Goal: Transaction & Acquisition: Purchase product/service

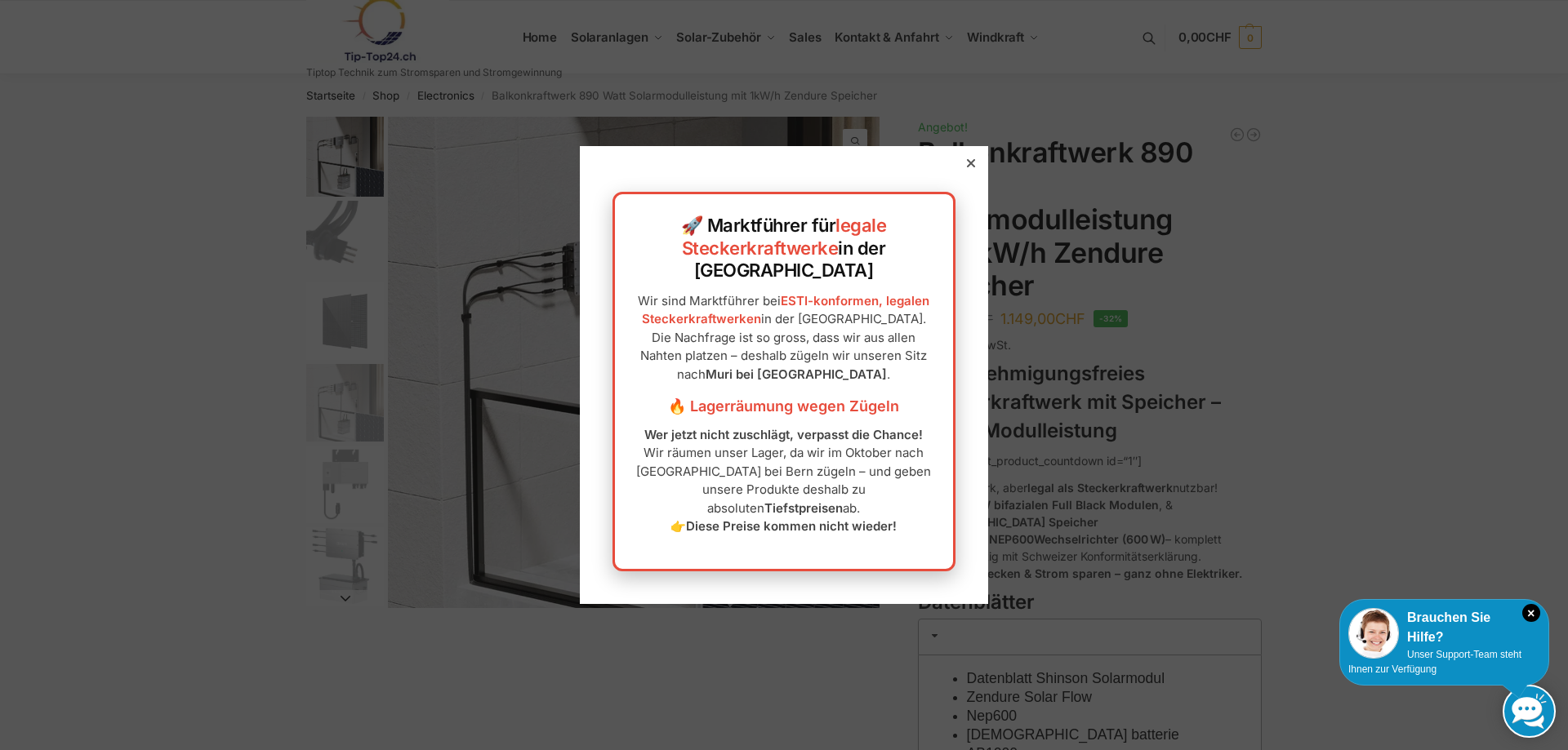
click at [967, 168] on icon at bounding box center [971, 163] width 8 height 8
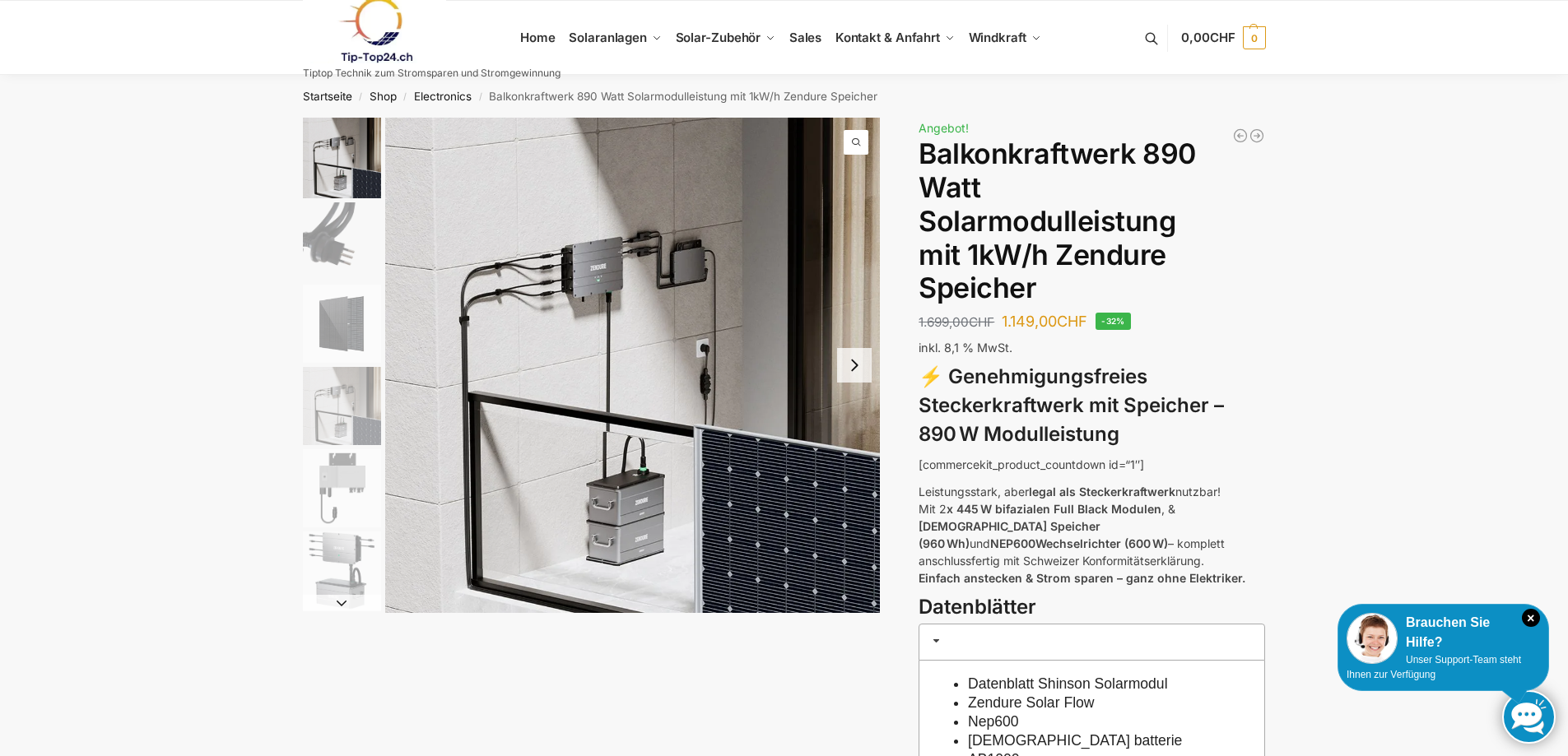
click at [331, 248] on img "2 / 6" at bounding box center [342, 241] width 78 height 78
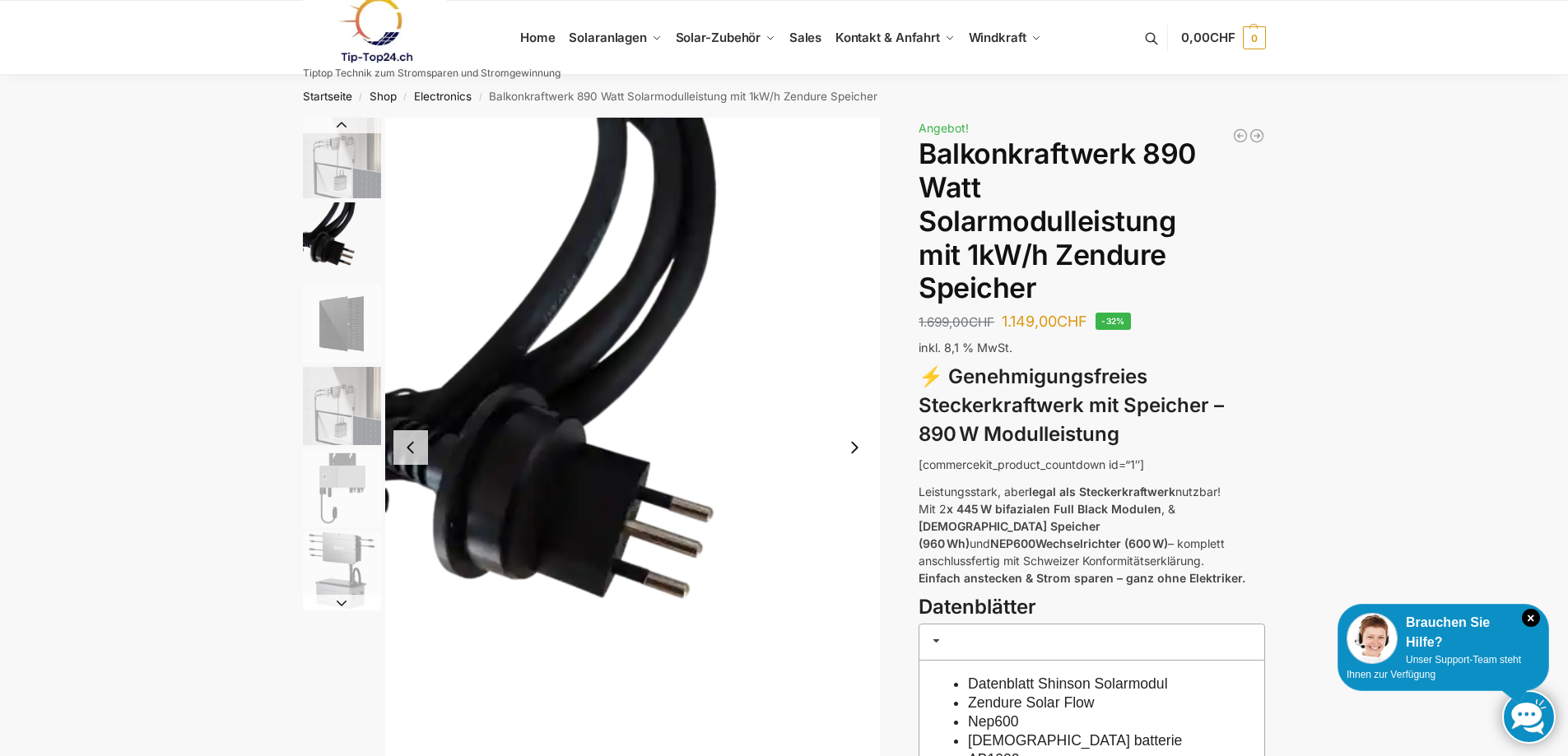
click at [330, 319] on img "3 / 6" at bounding box center [342, 323] width 78 height 78
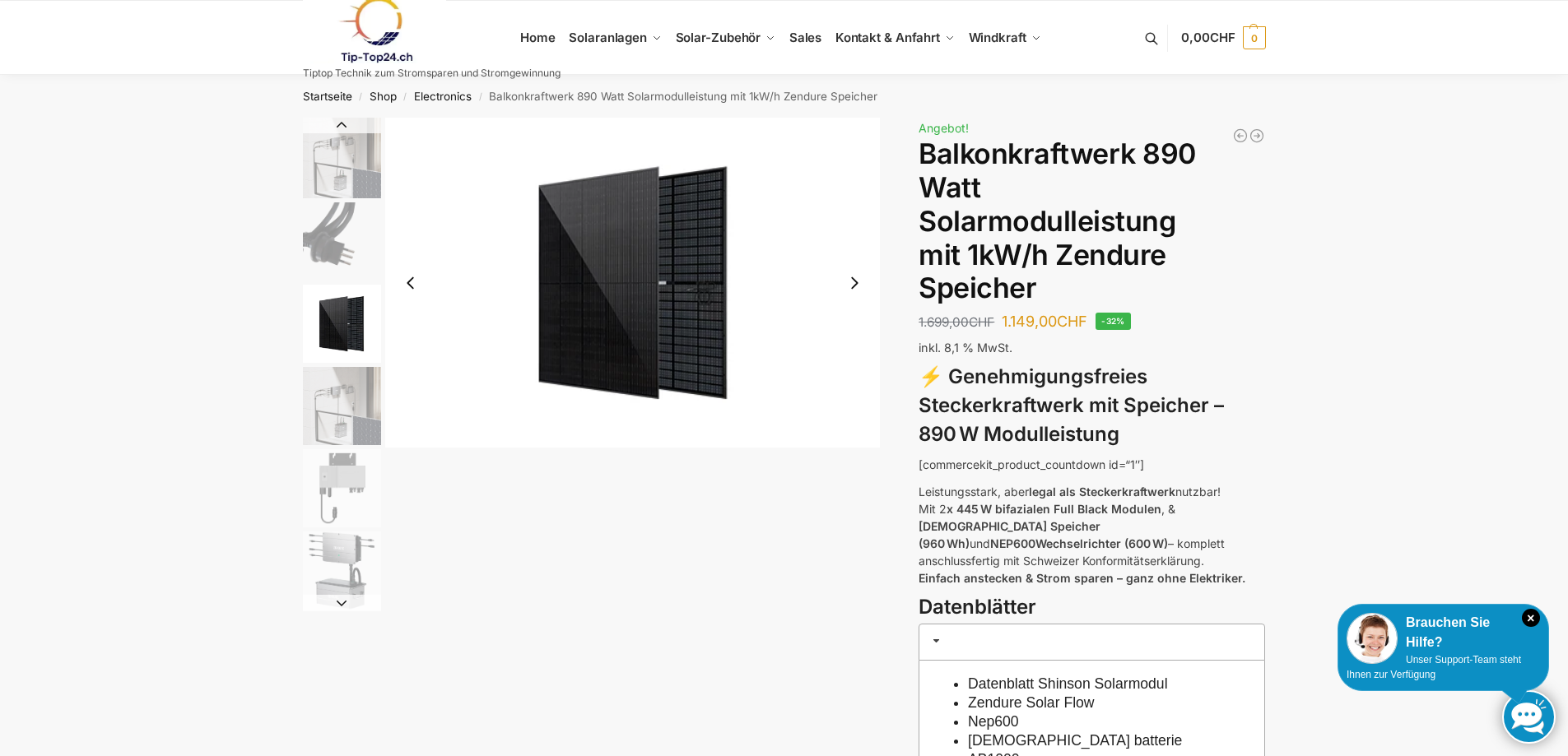
click at [344, 390] on img "4 / 6" at bounding box center [342, 406] width 78 height 78
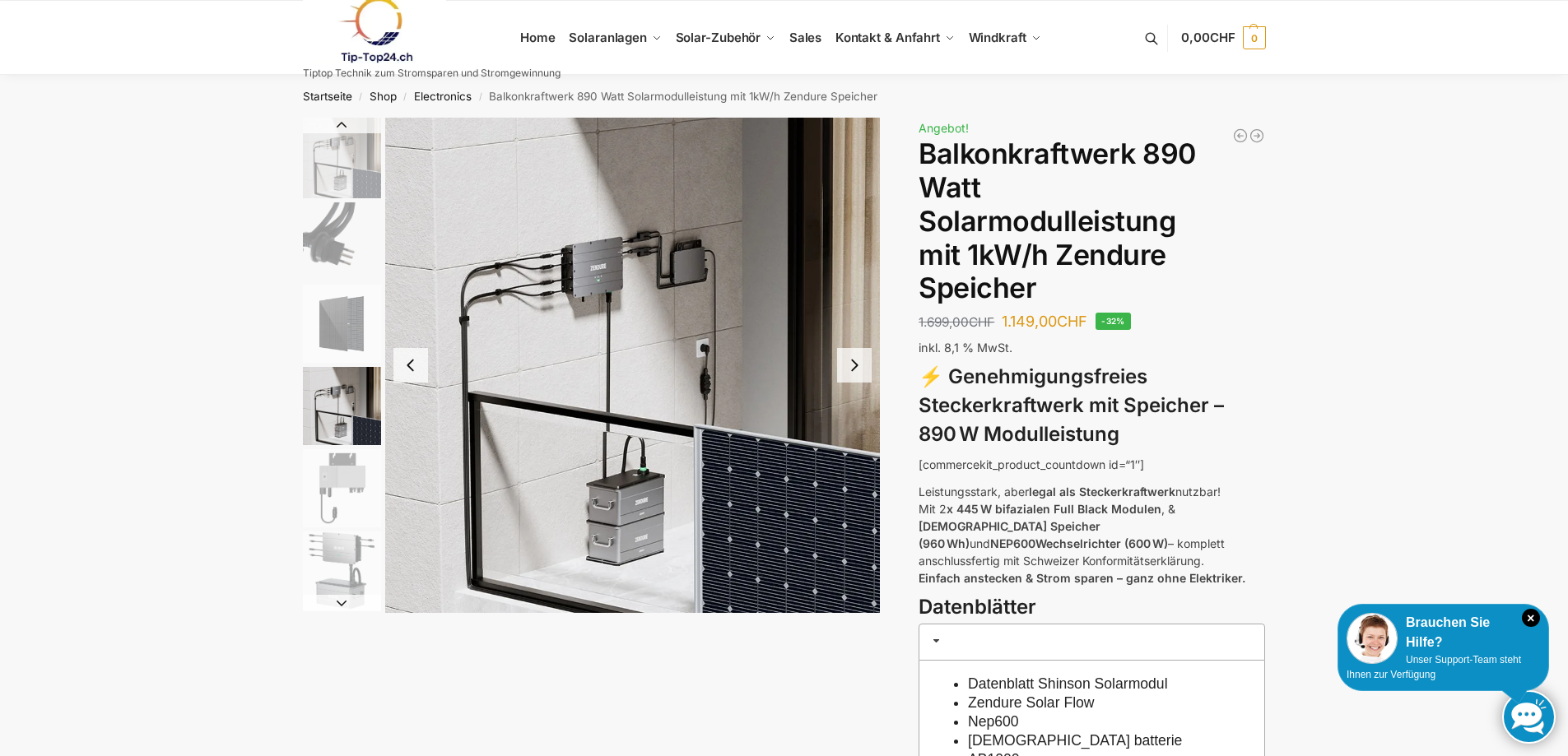
click at [336, 488] on img "5 / 6" at bounding box center [342, 488] width 78 height 78
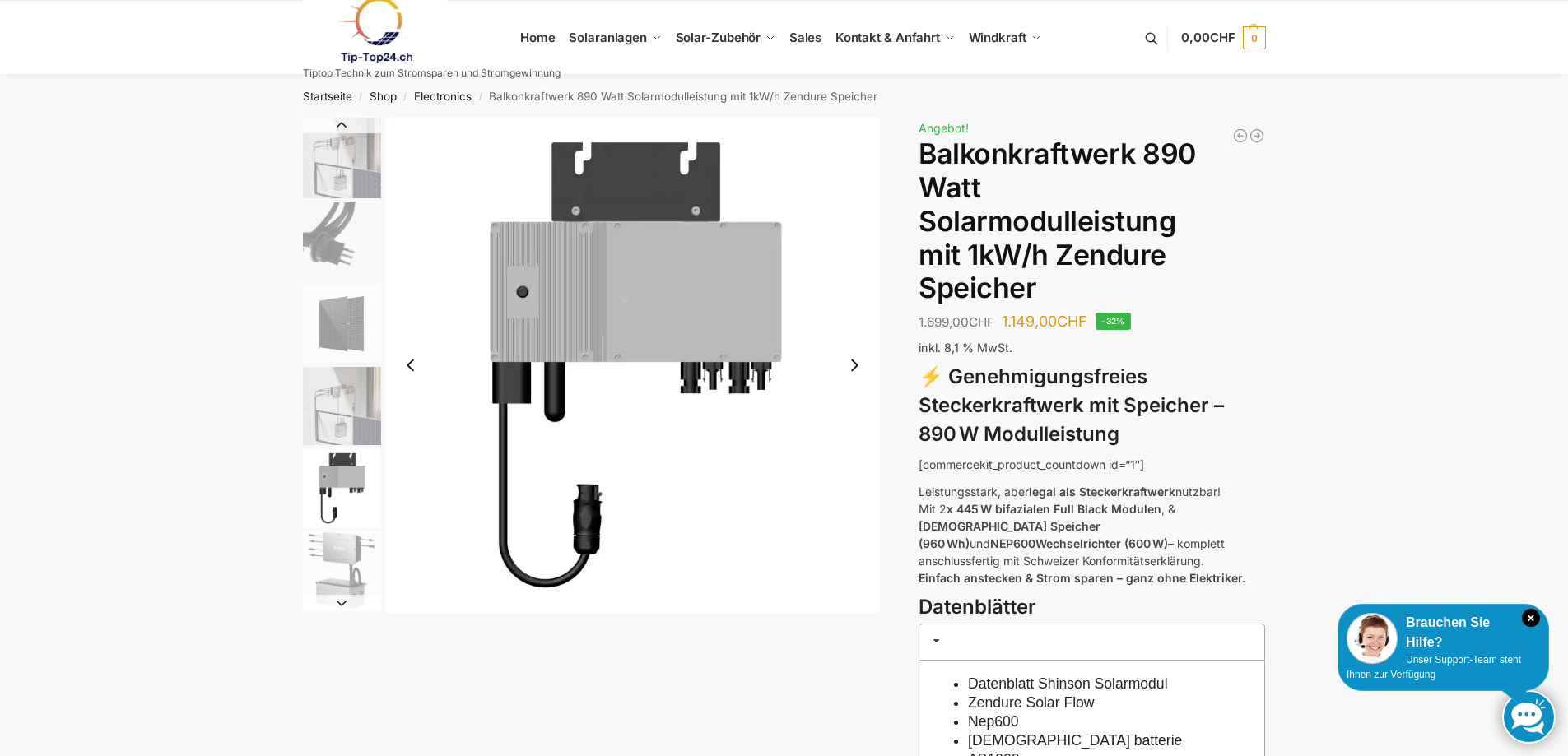
click at [341, 563] on img "6 / 6" at bounding box center [342, 570] width 78 height 78
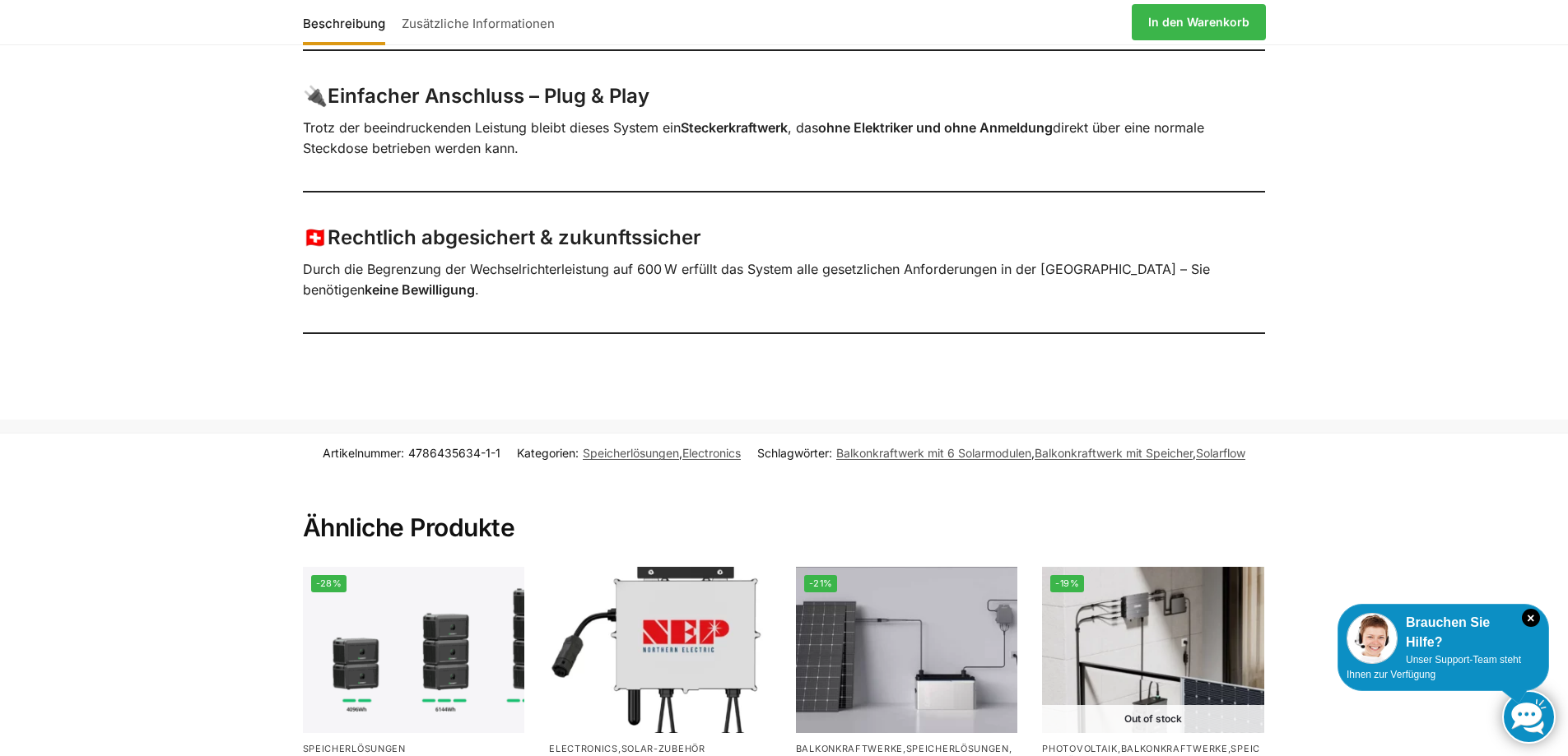
scroll to position [1811, 0]
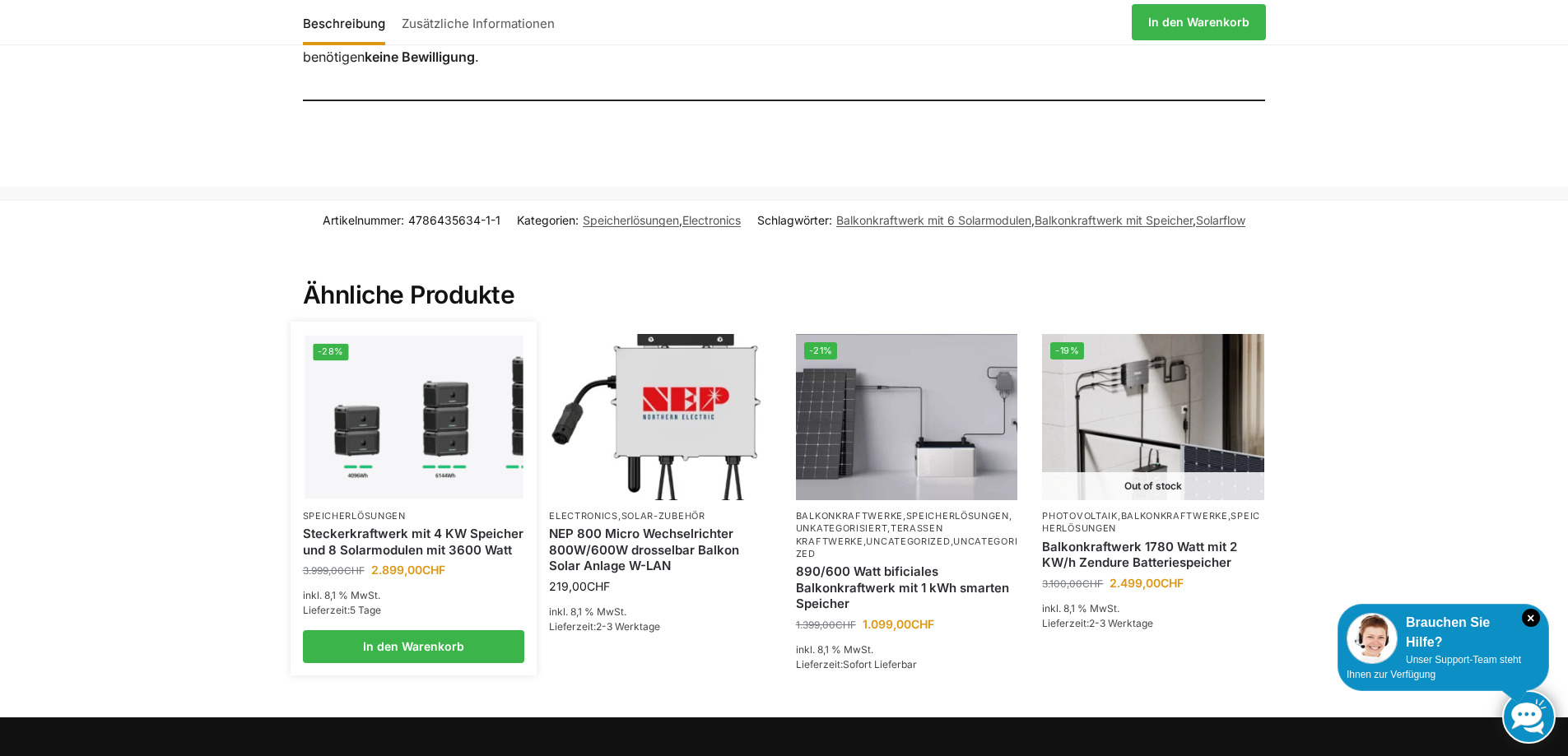
click at [401, 526] on link "Steckerkraftwerk mit 4 KW Speicher und 8 Solarmodulen mit 3600 Watt" at bounding box center [414, 542] width 223 height 32
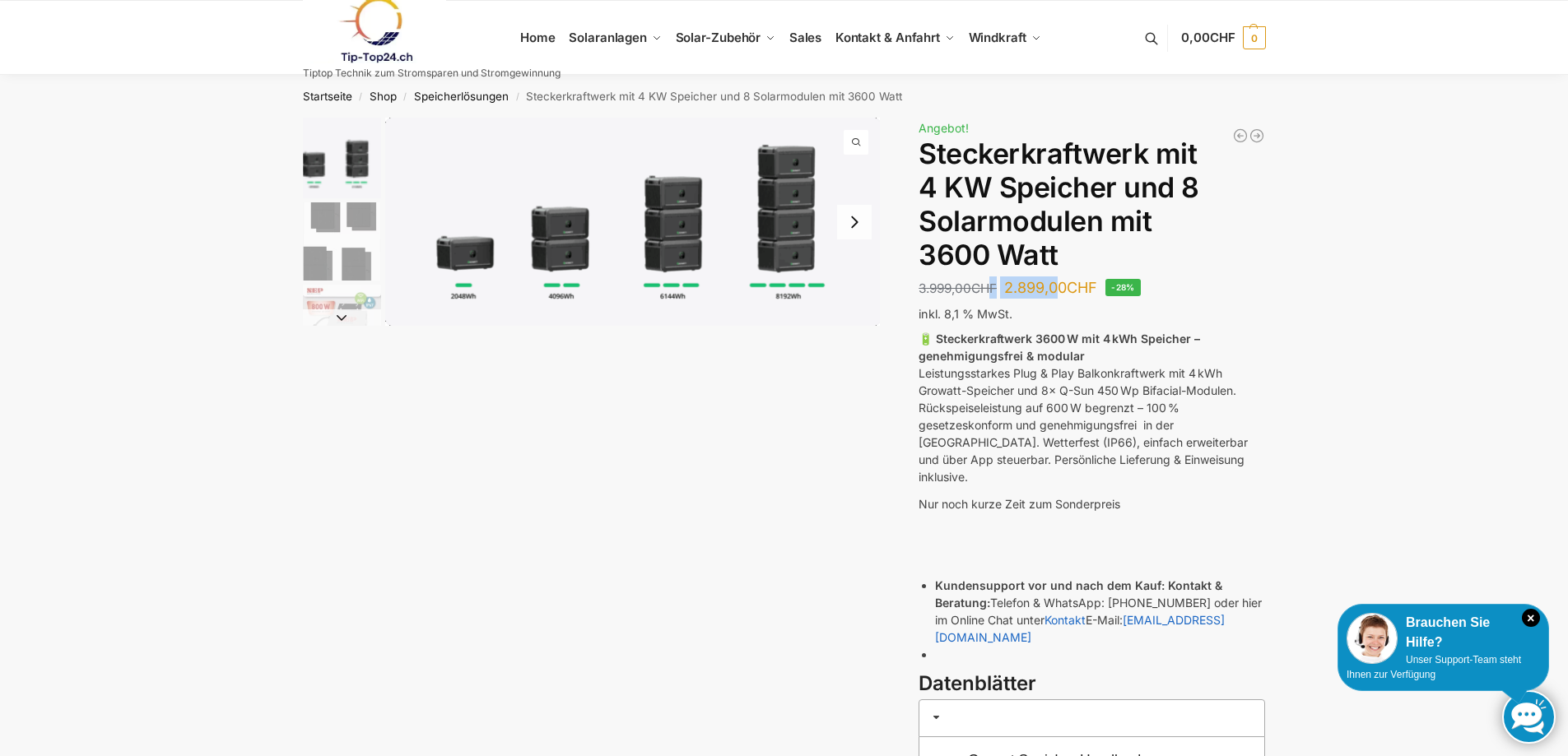
drag, startPoint x: 1065, startPoint y: 292, endPoint x: 997, endPoint y: 288, distance: 68.1
click at [997, 288] on p "3.999,00 CHF Ursprünglicher Preis war: 3.999,00 CHF 2.899,00 CHF Aktueller Prei…" at bounding box center [1007, 287] width 178 height 23
click at [1056, 336] on strong "🔋 Steckerkraftwerk 3600 W mit 4 kWh Speicher – genehmigungsfrei & modular" at bounding box center [1059, 347] width 282 height 31
click at [336, 219] on img "2 / 9" at bounding box center [342, 241] width 78 height 78
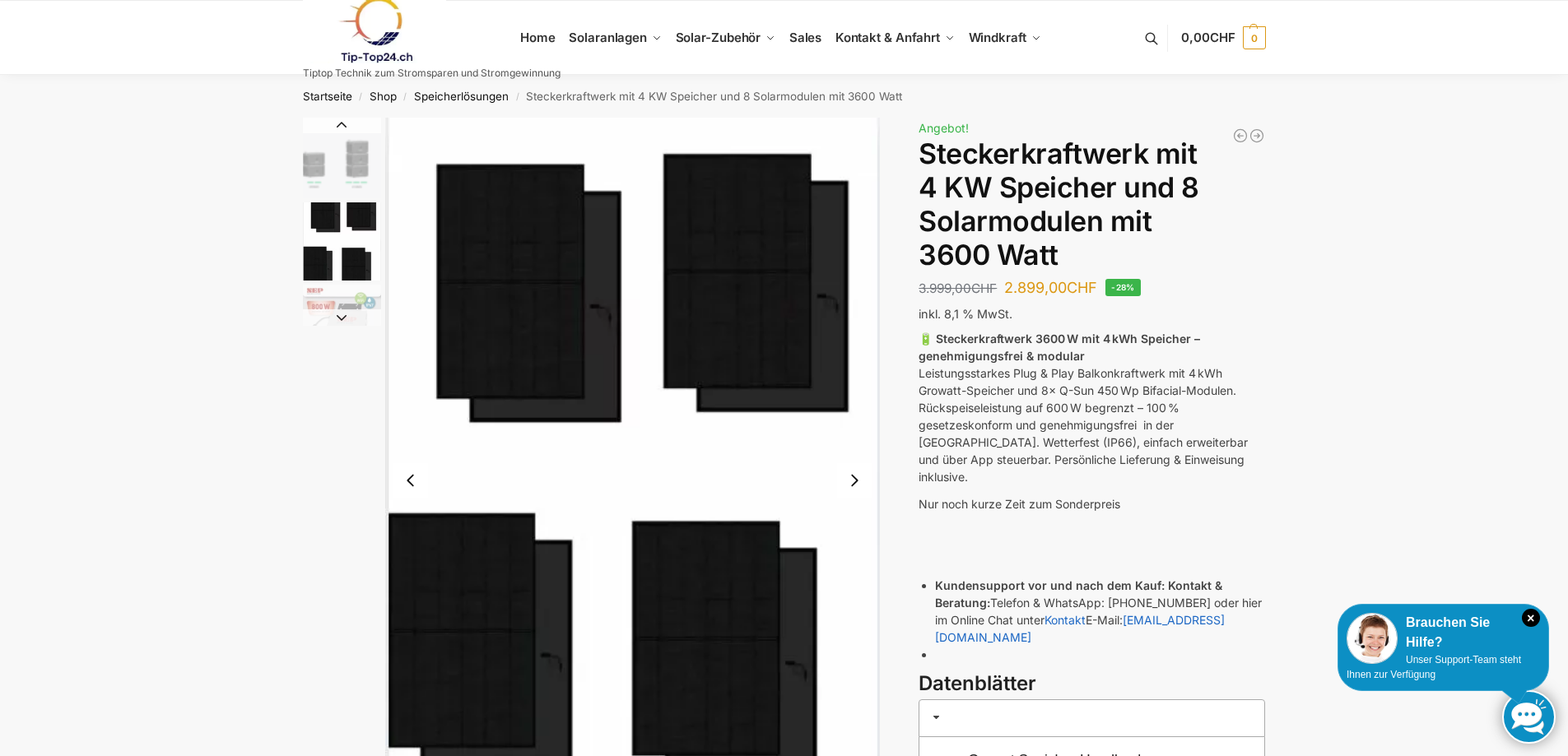
click at [348, 168] on img "1 / 9" at bounding box center [342, 158] width 78 height 81
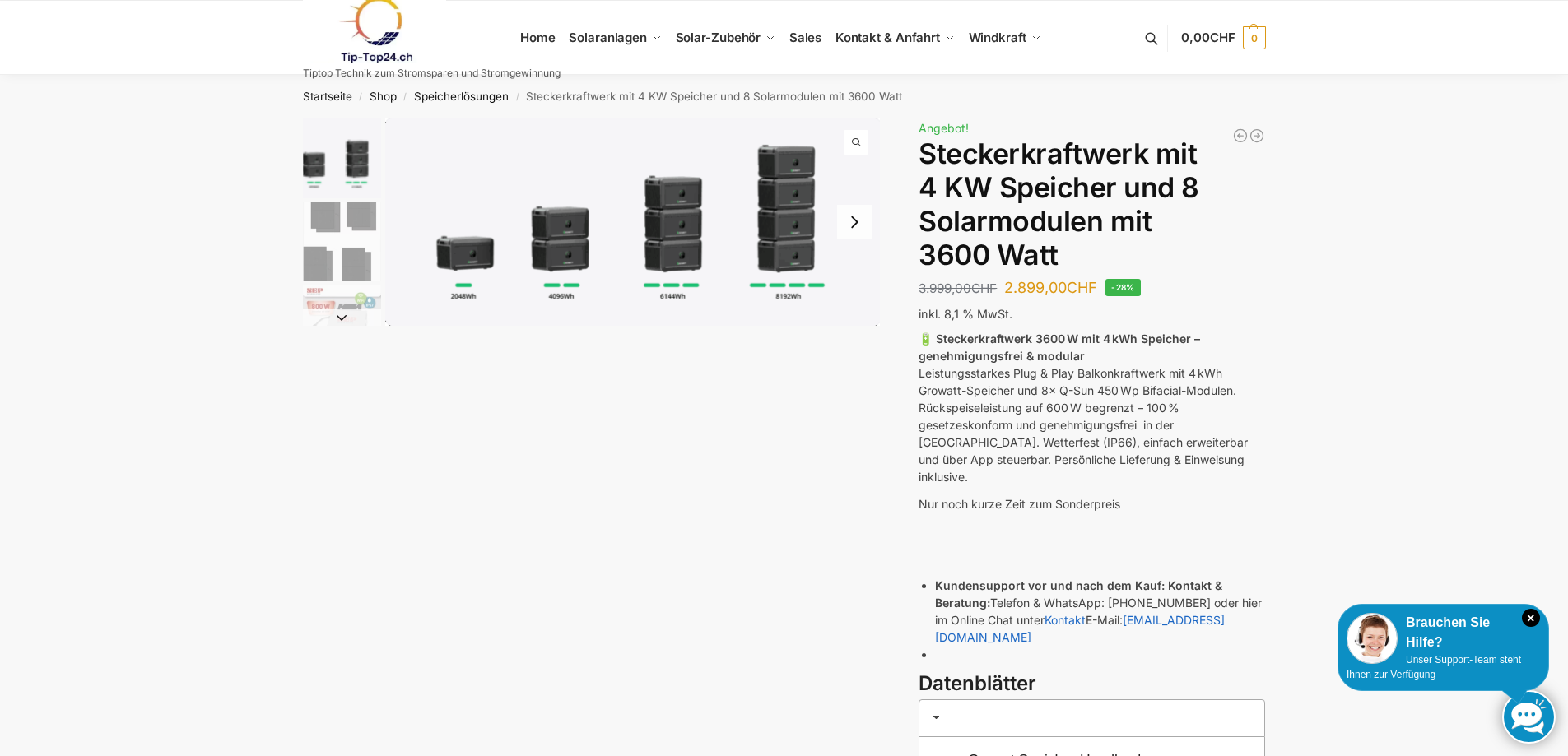
click at [541, 291] on img "1 / 9" at bounding box center [633, 222] width 496 height 208
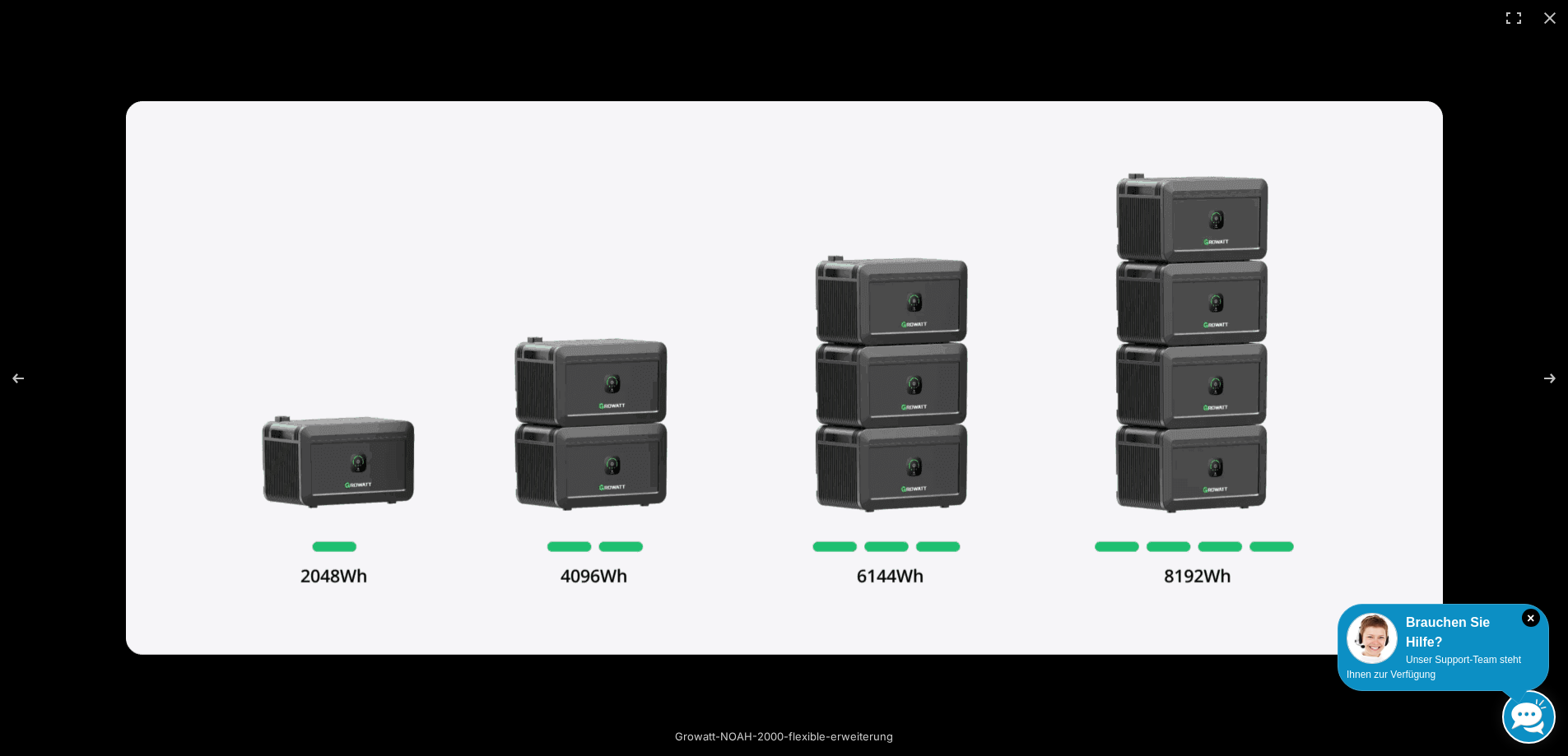
click at [0, 329] on div at bounding box center [784, 378] width 1568 height 756
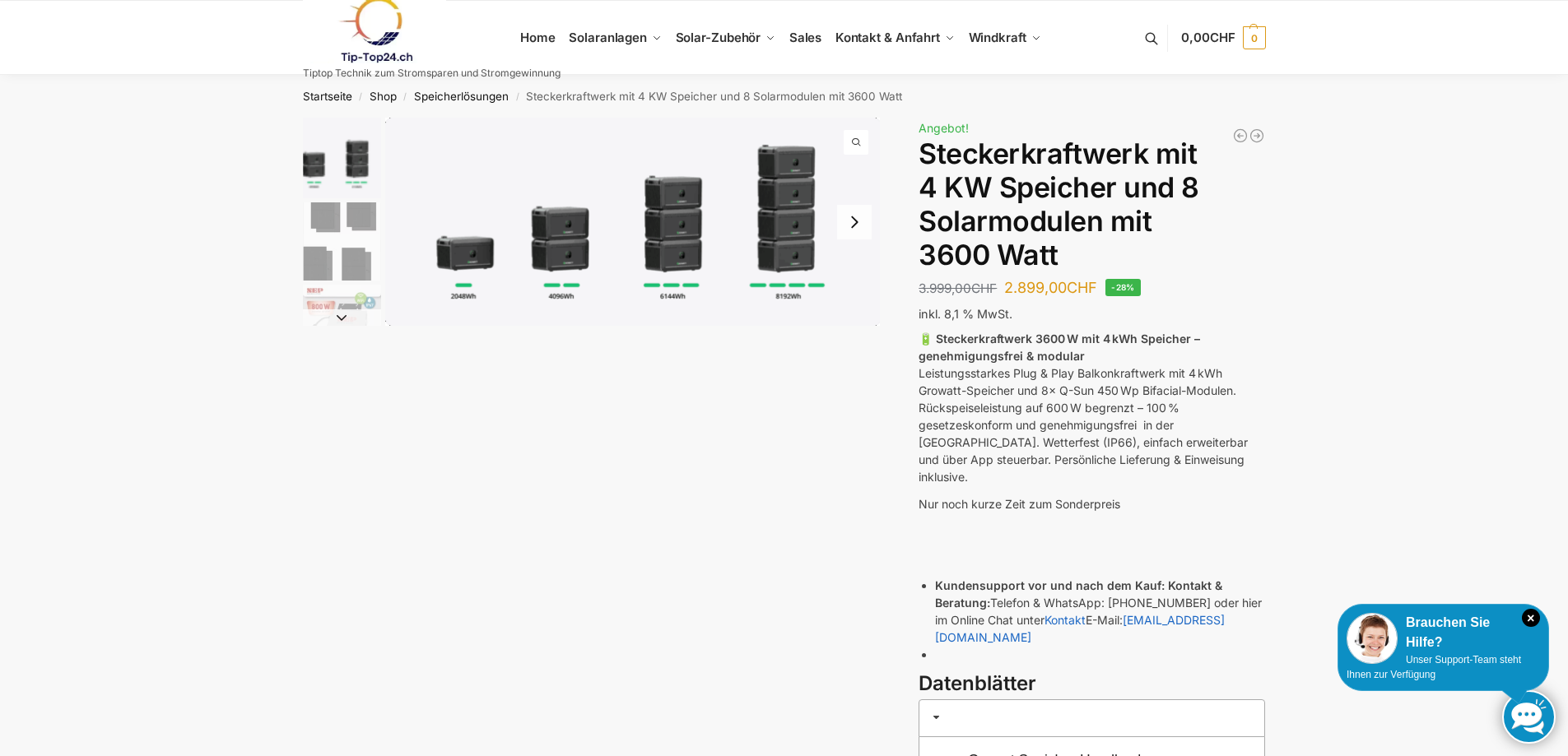
click at [315, 216] on img "2 / 9" at bounding box center [342, 241] width 78 height 78
